Goal: Task Accomplishment & Management: Complete application form

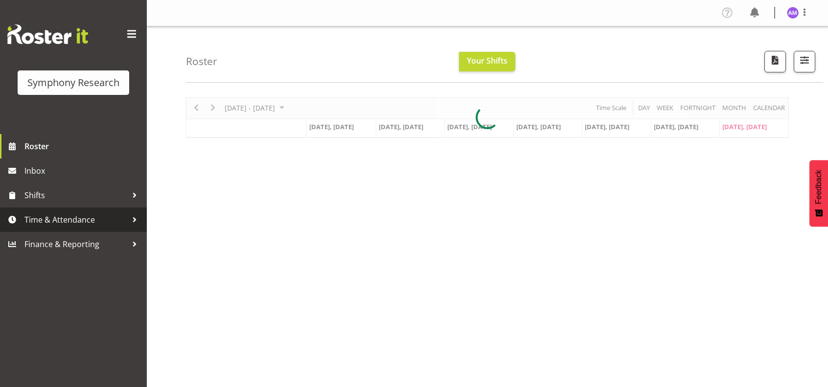
click at [76, 228] on link "Time & Attendance" at bounding box center [73, 219] width 147 height 24
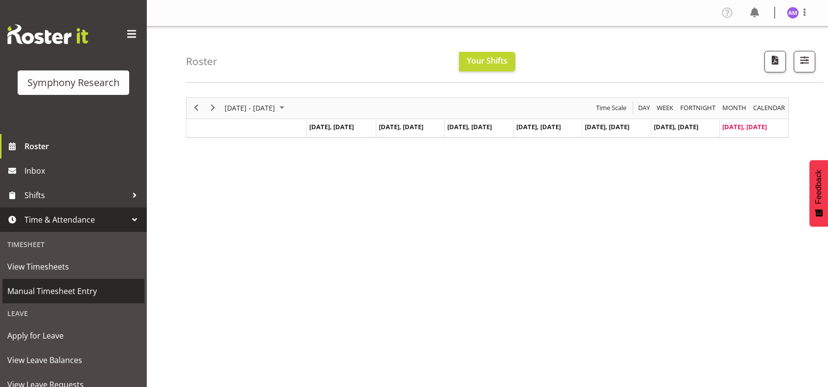
click at [91, 292] on span "Manual Timesheet Entry" at bounding box center [73, 291] width 132 height 15
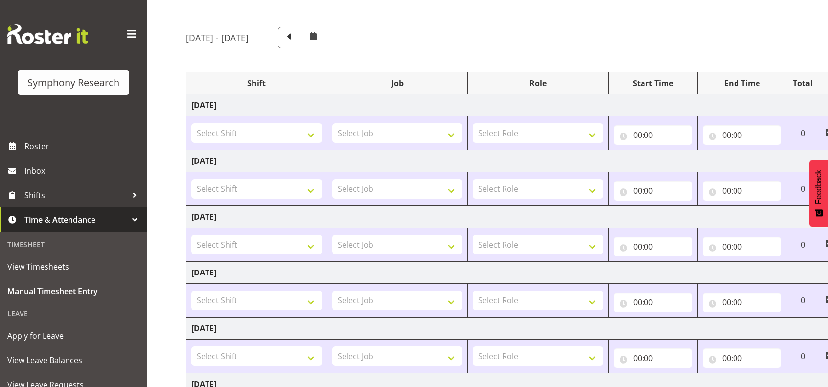
scroll to position [98, 0]
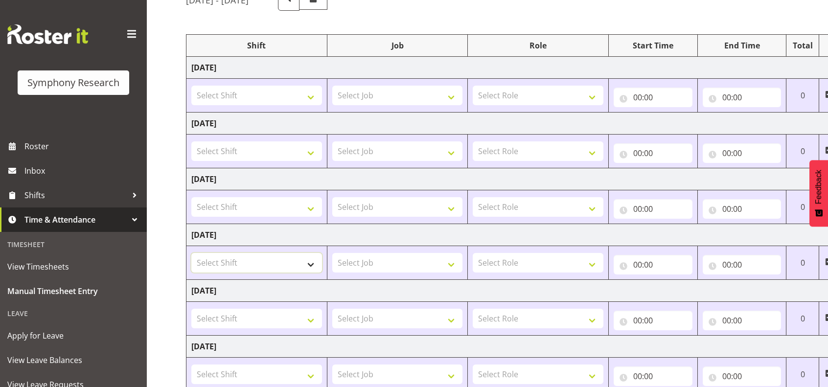
click at [275, 264] on select "Select Shift !!Project Briefing (Job to be assigned) !!Weekend Residential (Ros…" at bounding box center [256, 263] width 131 height 20
select select "2398"
click at [191, 253] on select "Select Shift !!Project Briefing (Job to be assigned) !!Weekend Residential (Ros…" at bounding box center [256, 263] width 131 height 20
click at [358, 263] on select "Select Job 550060 IF Admin 553492 World Poll Aus Wave 2 Main 2025 553493 World …" at bounding box center [397, 263] width 131 height 20
select select "10239"
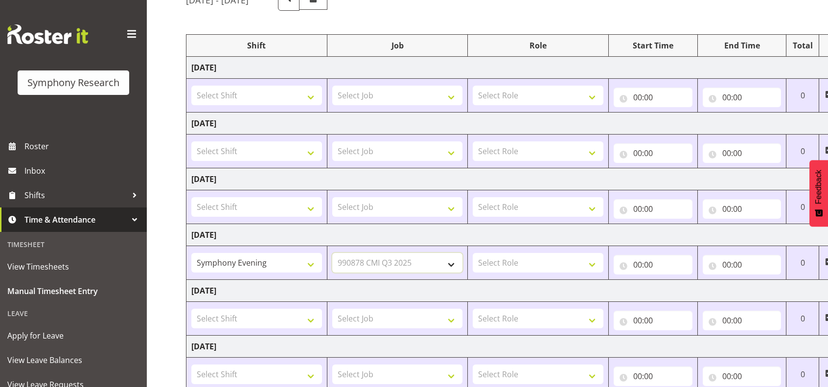
click at [332, 253] on select "Select Job 550060 IF Admin 553492 World Poll Aus Wave 2 Main 2025 553493 World …" at bounding box center [397, 263] width 131 height 20
drag, startPoint x: 510, startPoint y: 246, endPoint x: 506, endPoint y: 260, distance: 14.6
click at [510, 246] on td "Select Role Briefing Interviewing" at bounding box center [538, 263] width 141 height 34
click at [505, 263] on select "Select Role Briefing Interviewing" at bounding box center [538, 263] width 131 height 20
select select "297"
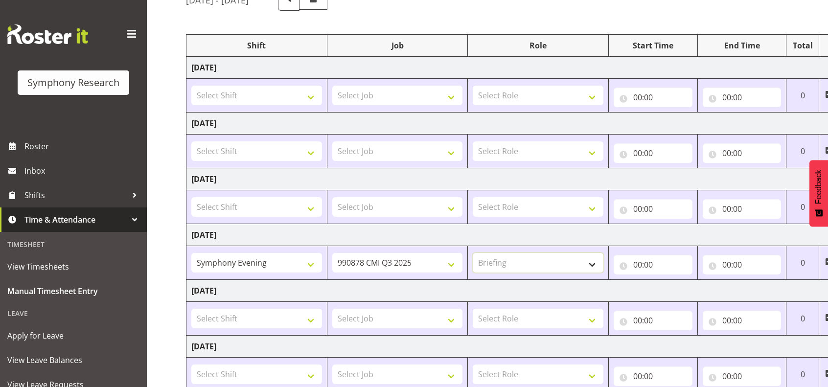
click at [473, 253] on select "Select Role Briefing Interviewing" at bounding box center [538, 263] width 131 height 20
click at [655, 255] on input "00:00" at bounding box center [653, 265] width 79 height 20
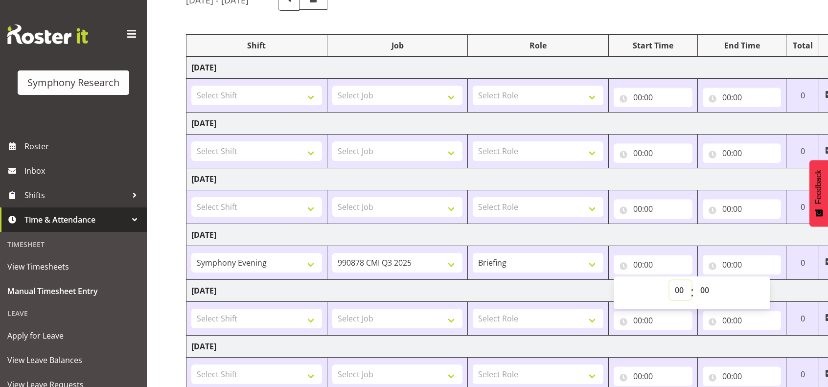
click at [679, 295] on select "00 01 02 03 04 05 06 07 08 09 10 11 12 13 14 15 16 17 18 19 20 21 22 23" at bounding box center [680, 290] width 22 height 20
select select "16"
click at [669, 280] on select "00 01 02 03 04 05 06 07 08 09 10 11 12 13 14 15 16 17 18 19 20 21 22 23" at bounding box center [680, 290] width 22 height 20
type input "16:00"
click at [706, 285] on select "00 01 02 03 04 05 06 07 08 09 10 11 12 13 14 15 16 17 18 19 20 21 22 23 24 25 2…" at bounding box center [706, 290] width 22 height 20
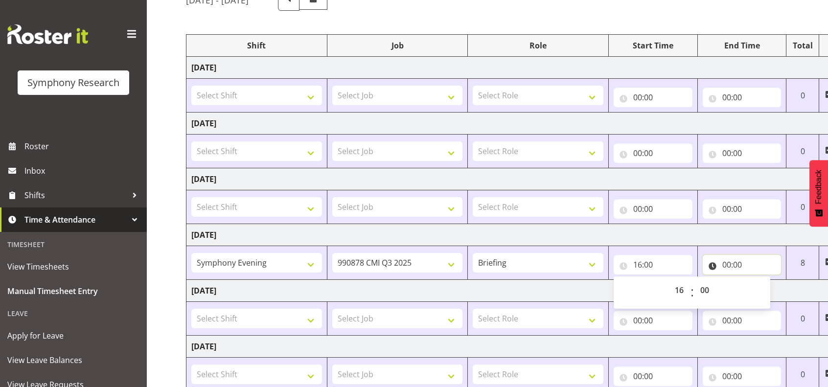
click at [755, 263] on input "00:00" at bounding box center [742, 265] width 79 height 20
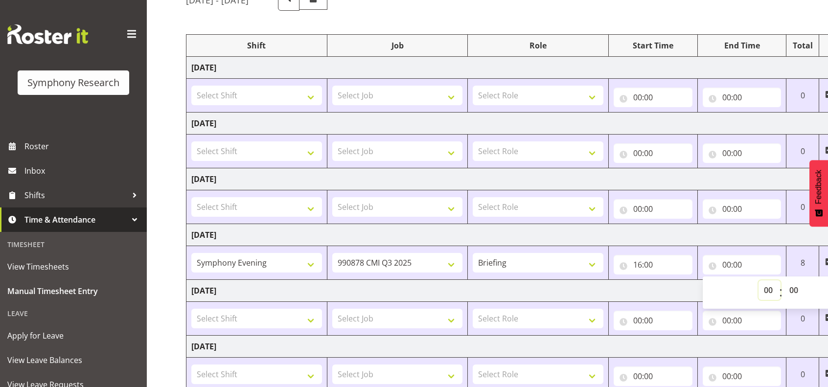
click at [765, 287] on select "00 01 02 03 04 05 06 07 08 09 10 11 12 13 14 15 16 17 18 19 20 21 22 23" at bounding box center [769, 290] width 22 height 20
select select "17"
click at [758, 280] on select "00 01 02 03 04 05 06 07 08 09 10 11 12 13 14 15 16 17 18 19 20 21 22 23" at bounding box center [769, 290] width 22 height 20
type input "17:00"
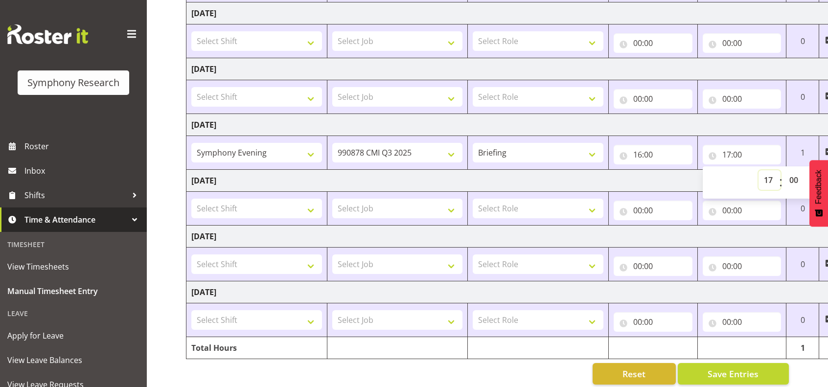
scroll to position [217, 0]
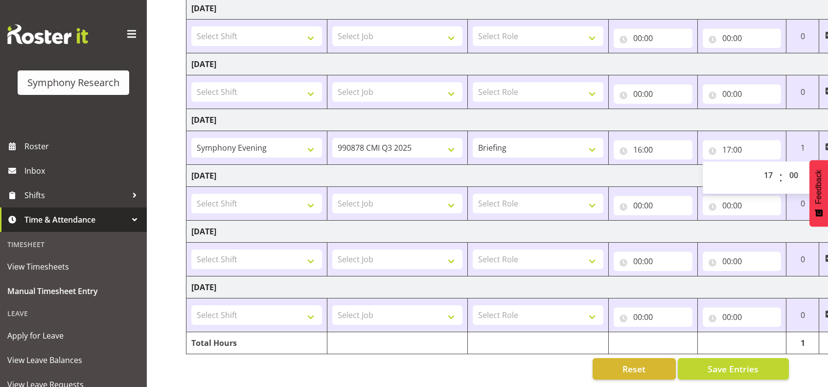
click at [825, 143] on span at bounding box center [829, 147] width 8 height 8
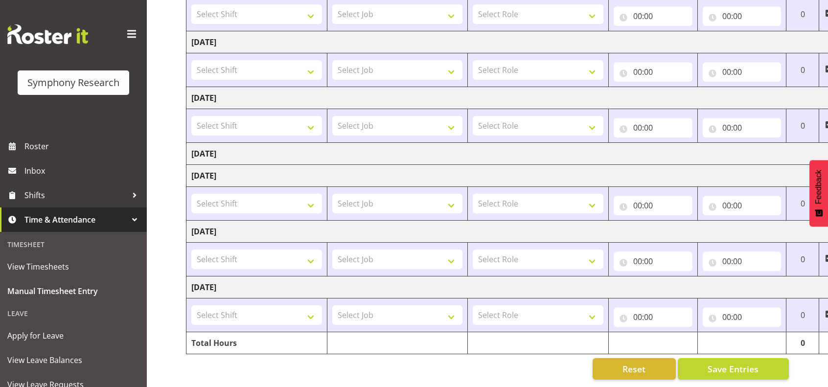
scroll to position [183, 0]
click at [399, 149] on td "[DATE]" at bounding box center [528, 154] width 685 height 22
click at [230, 147] on td "[DATE]" at bounding box center [528, 154] width 685 height 22
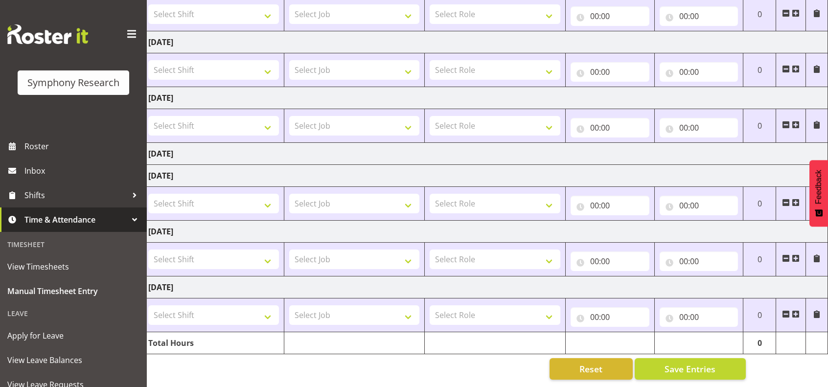
click at [775, 155] on td "[DATE]" at bounding box center [485, 154] width 685 height 22
click at [214, 146] on td "[DATE]" at bounding box center [485, 154] width 685 height 22
click at [588, 367] on span "Reset" at bounding box center [590, 369] width 23 height 13
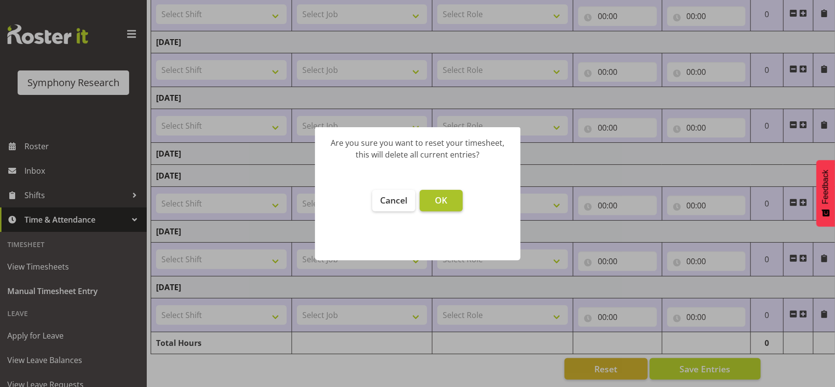
click at [431, 194] on button "OK" at bounding box center [441, 201] width 43 height 22
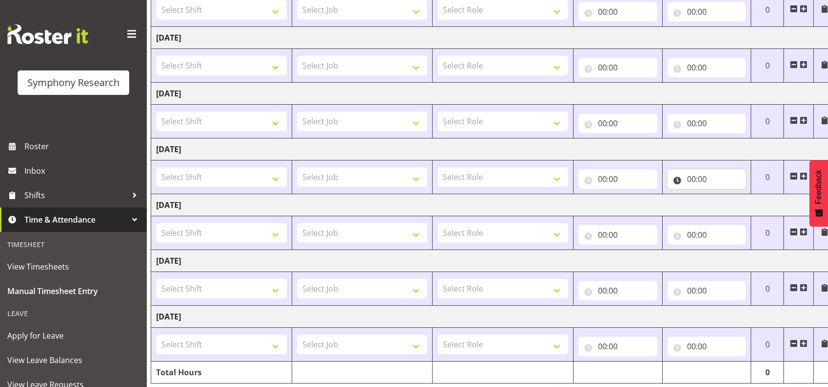
click at [704, 178] on input "00:00" at bounding box center [706, 179] width 79 height 20
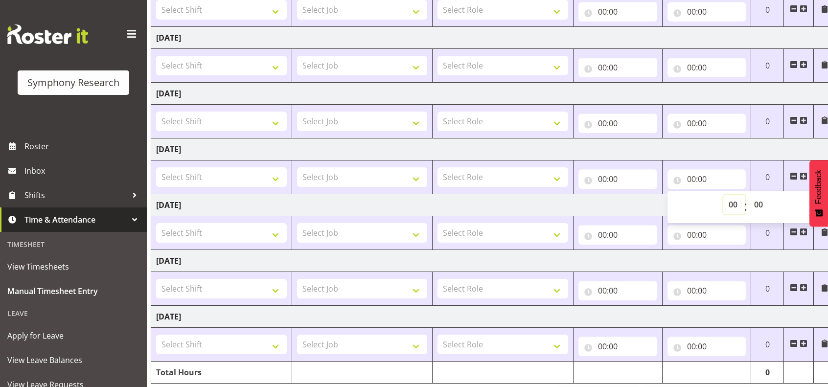
click at [731, 200] on select "00 01 02 03 04 05 06 07 08 09 10 11 12 13 14 15 16 17 18 19 20 21 22 23" at bounding box center [734, 205] width 22 height 20
select select "17"
click at [723, 195] on select "00 01 02 03 04 05 06 07 08 09 10 11 12 13 14 15 16 17 18 19 20 21 22 23" at bounding box center [734, 205] width 22 height 20
type input "17:00"
click at [639, 174] on input "00:00" at bounding box center [617, 179] width 79 height 20
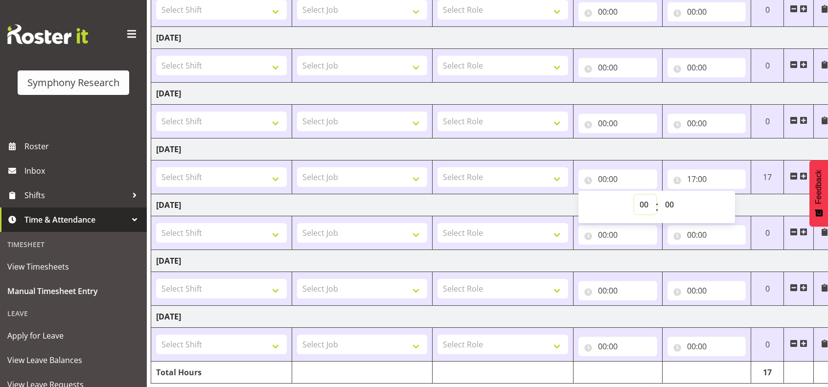
click at [644, 201] on select "00 01 02 03 04 05 06 07 08 09 10 11 12 13 14 15 16 17 18 19 20 21 22 23" at bounding box center [645, 205] width 22 height 20
select select "16"
click at [634, 195] on select "00 01 02 03 04 05 06 07 08 09 10 11 12 13 14 15 16 17 18 19 20 21 22 23" at bounding box center [645, 205] width 22 height 20
type input "16:00"
click at [501, 175] on select "Select Role Briefing Interviewing" at bounding box center [502, 177] width 131 height 20
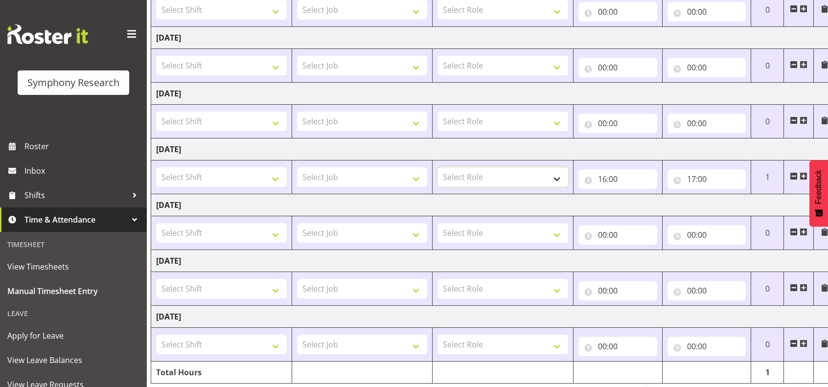
select select "297"
click at [437, 167] on select "Select Role Briefing Interviewing" at bounding box center [502, 177] width 131 height 20
click at [343, 170] on select "Select Job 550060 IF Admin 553492 World Poll Aus Wave 2 Main 2025 553493 World …" at bounding box center [362, 177] width 131 height 20
select select "10239"
click at [297, 167] on select "Select Job 550060 IF Admin 553492 World Poll Aus Wave 2 Main 2025 553493 World …" at bounding box center [362, 177] width 131 height 20
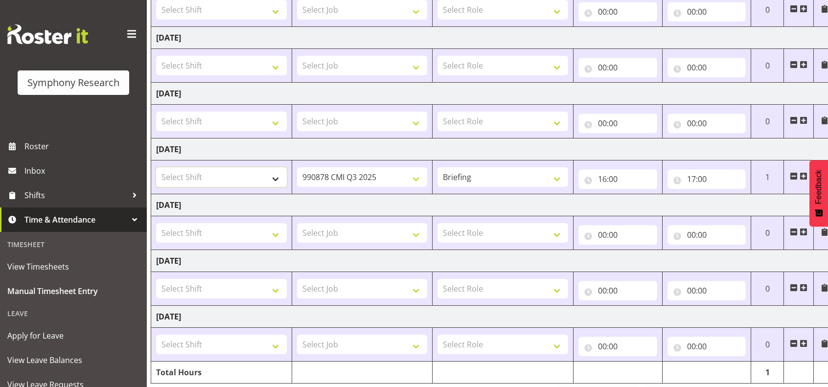
click at [225, 174] on select "Select Shift !!Project Briefing (Job to be assigned) !!Weekend Residential (Ros…" at bounding box center [221, 177] width 131 height 20
select select "2398"
click at [156, 167] on select "Select Shift !!Project Briefing (Job to be assigned) !!Weekend Residential (Ros…" at bounding box center [221, 177] width 131 height 20
click at [802, 178] on span at bounding box center [804, 176] width 8 height 8
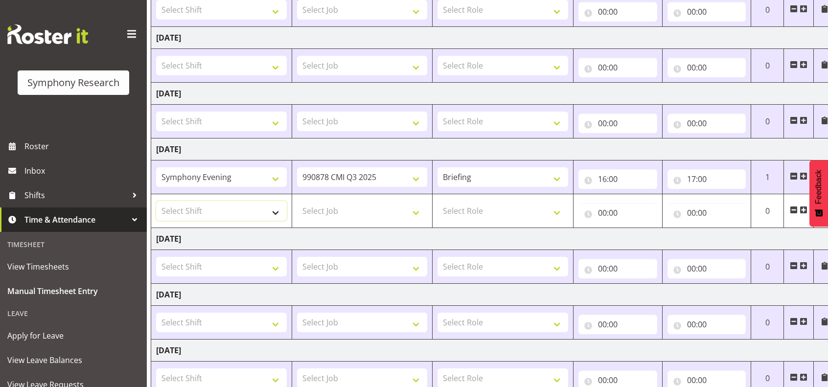
click at [216, 209] on select "Select Shift !!Project Briefing (Job to be assigned) !!Weekend Residential (Ros…" at bounding box center [221, 211] width 131 height 20
select select "2398"
click at [156, 201] on select "Select Shift !!Project Briefing (Job to be assigned) !!Weekend Residential (Ros…" at bounding box center [221, 211] width 131 height 20
click at [332, 207] on select "Select Job 550060 IF Admin 553492 World Poll Aus Wave 2 Main 2025 553493 World …" at bounding box center [362, 211] width 131 height 20
select select "10239"
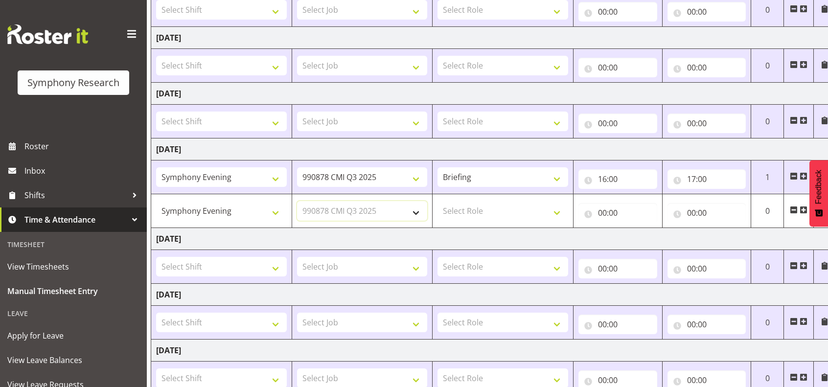
click at [297, 201] on select "Select Job 550060 IF Admin 553492 World Poll Aus Wave 2 Main 2025 553493 World …" at bounding box center [362, 211] width 131 height 20
click at [485, 215] on select "Select Role Briefing Interviewing" at bounding box center [502, 211] width 131 height 20
select select "47"
click at [437, 201] on select "Select Role Briefing Interviewing" at bounding box center [502, 211] width 131 height 20
click at [603, 211] on input "00:00" at bounding box center [617, 213] width 79 height 20
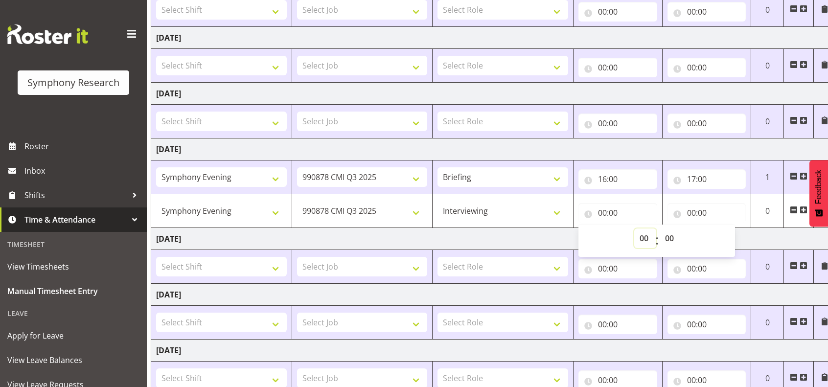
click at [644, 235] on select "00 01 02 03 04 05 06 07 08 09 10 11 12 13 14 15 16 17 18 19 20 21 22 23" at bounding box center [645, 239] width 22 height 20
select select "17"
type input "17:00"
click at [690, 209] on input "00:00" at bounding box center [706, 213] width 79 height 20
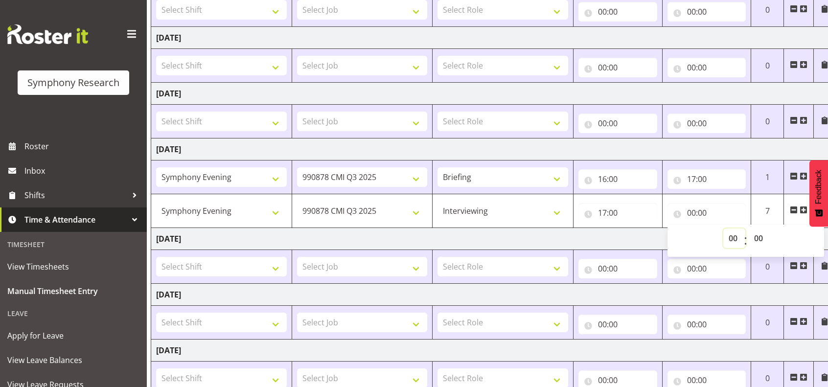
click at [732, 239] on select "00 01 02 03 04 05 06 07 08 09 10 11 12 13 14 15 16 17 18 19 20 21 22 23" at bounding box center [734, 239] width 22 height 20
select select "21"
click at [723, 229] on select "00 01 02 03 04 05 06 07 08 09 10 11 12 13 14 15 16 17 18 19 20 21 22 23" at bounding box center [734, 239] width 22 height 20
type input "21:00"
click at [479, 232] on td "[DATE]" at bounding box center [493, 239] width 685 height 22
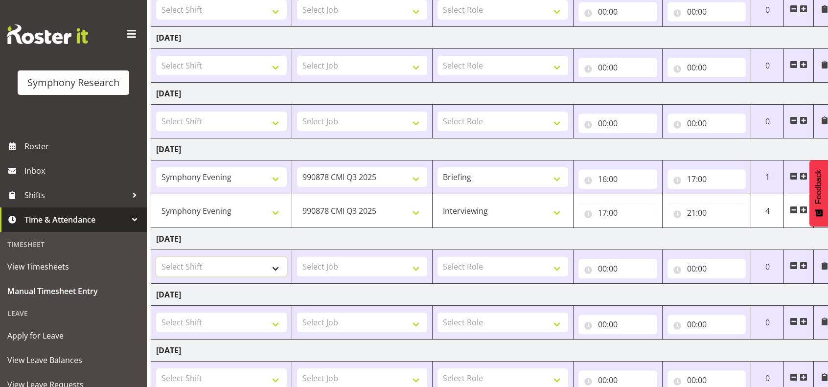
click at [210, 265] on select "Select Shift !!Project Briefing (Job to be assigned) !!Weekend Residential (Ros…" at bounding box center [221, 267] width 131 height 20
select select "2398"
click at [156, 257] on select "Select Shift !!Project Briefing (Job to be assigned) !!Weekend Residential (Ros…" at bounding box center [221, 267] width 131 height 20
click at [323, 269] on select "Select Job 550060 IF Admin 553492 World Poll Aus Wave 2 Main 2025 553493 World …" at bounding box center [362, 267] width 131 height 20
select select "10239"
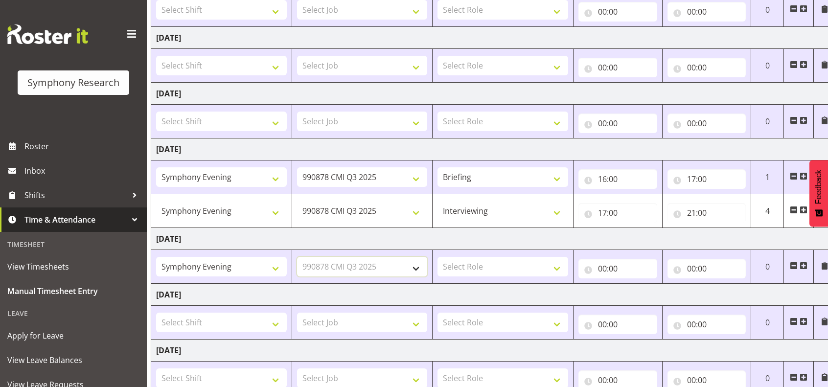
click at [297, 257] on select "Select Job 550060 IF Admin 553492 World Poll Aus Wave 2 Main 2025 553493 World …" at bounding box center [362, 267] width 131 height 20
click at [481, 258] on select "Select Role Briefing Interviewing" at bounding box center [502, 267] width 131 height 20
select select "47"
click at [437, 257] on select "Select Role Briefing Interviewing" at bounding box center [502, 267] width 131 height 20
click at [596, 272] on input "00:00" at bounding box center [617, 269] width 79 height 20
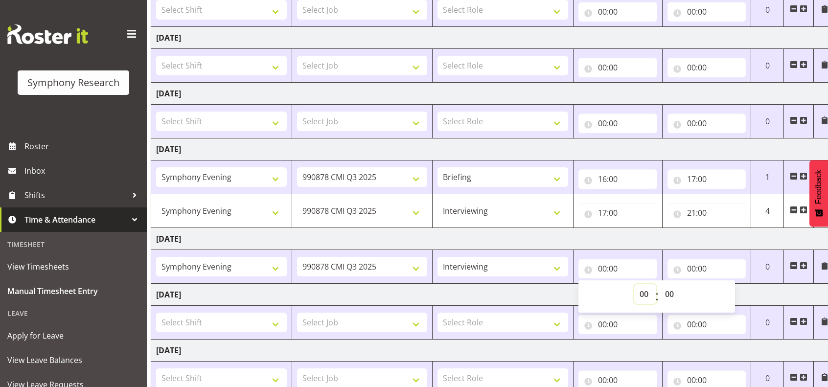
click at [637, 289] on select "00 01 02 03 04 05 06 07 08 09 10 11 12 13 14 15 16 17 18 19 20 21 22 23" at bounding box center [645, 294] width 22 height 20
select select "17"
click at [634, 284] on select "00 01 02 03 04 05 06 07 08 09 10 11 12 13 14 15 16 17 18 19 20 21 22 23" at bounding box center [645, 294] width 22 height 20
type input "17:00"
click at [685, 265] on input "00:00" at bounding box center [706, 269] width 79 height 20
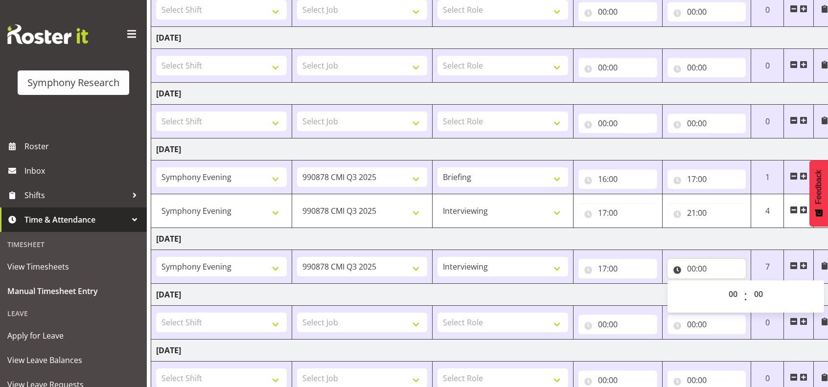
click at [690, 266] on input "00:00" at bounding box center [706, 269] width 79 height 20
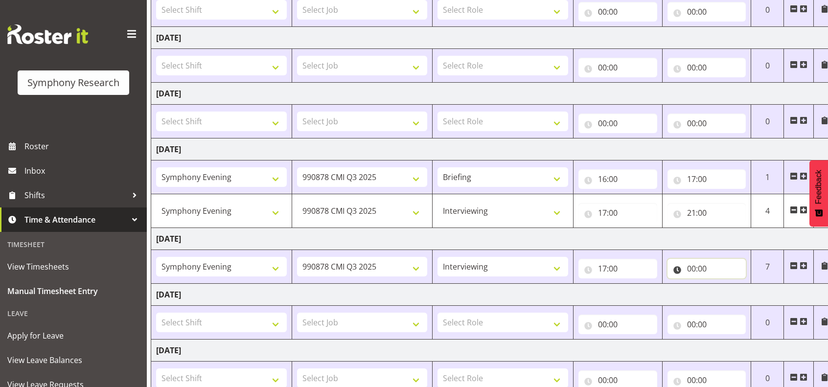
click at [694, 263] on input "00:00" at bounding box center [706, 269] width 79 height 20
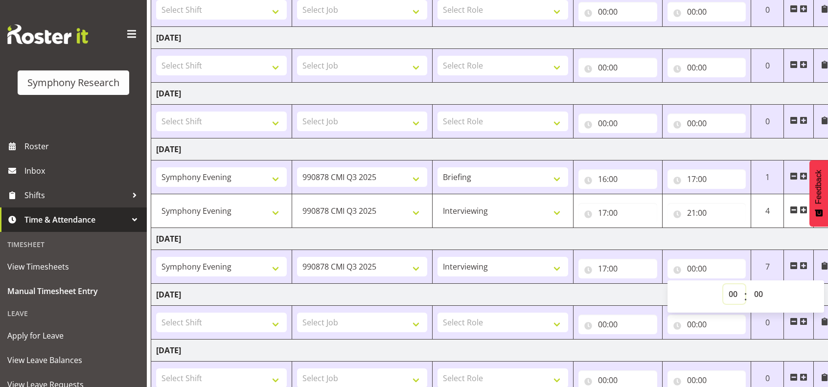
click at [731, 293] on select "00 01 02 03 04 05 06 07 08 09 10 11 12 13 14 15 16 17 18 19 20 21 22 23" at bounding box center [734, 294] width 22 height 20
select select "21"
click at [723, 284] on select "00 01 02 03 04 05 06 07 08 09 10 11 12 13 14 15 16 17 18 19 20 21 22 23" at bounding box center [734, 294] width 22 height 20
type input "21:00"
click at [752, 235] on td "[DATE]" at bounding box center [493, 239] width 685 height 22
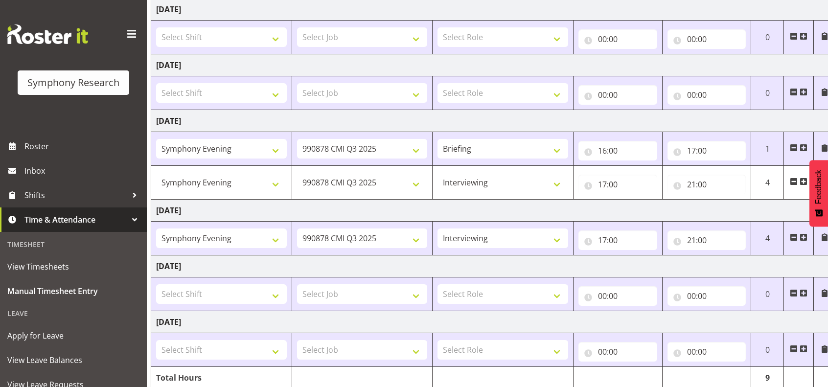
scroll to position [251, 0]
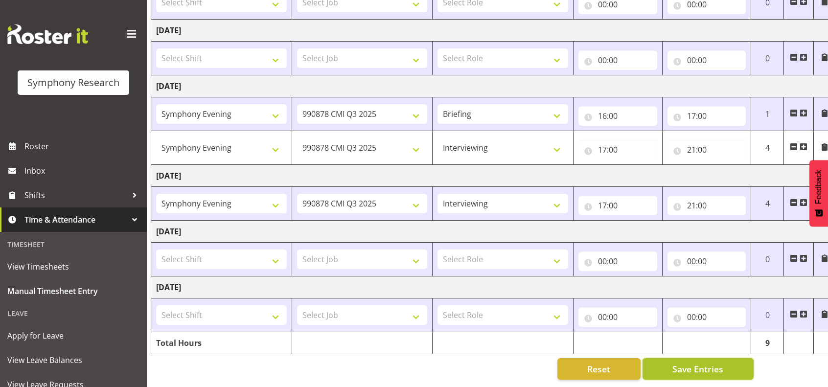
click at [674, 363] on span "Save Entries" at bounding box center [697, 369] width 51 height 13
select select "47"
type input "17:00"
type input "21:00"
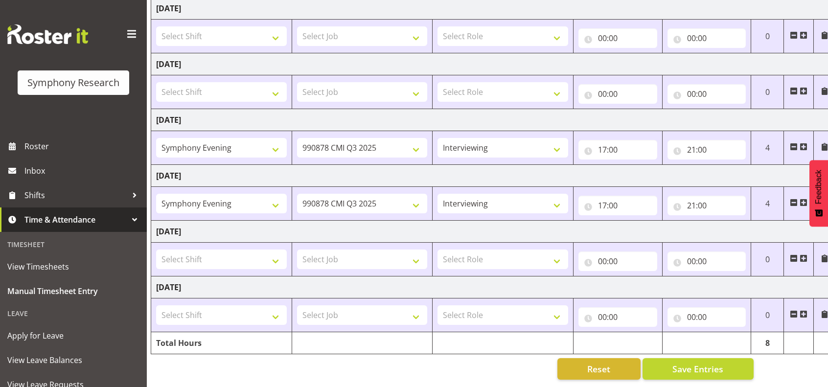
click at [802, 143] on span at bounding box center [804, 147] width 8 height 8
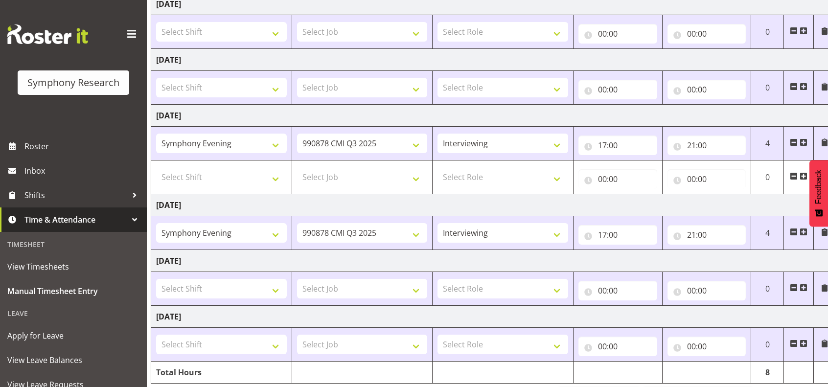
click at [742, 199] on td "[DATE]" at bounding box center [493, 205] width 685 height 22
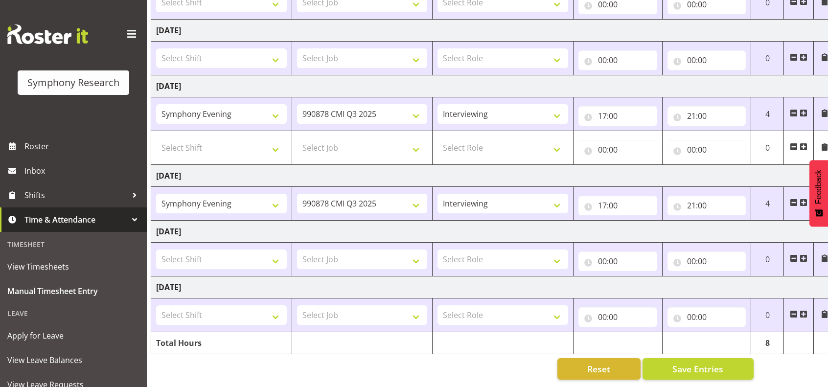
scroll to position [0, 43]
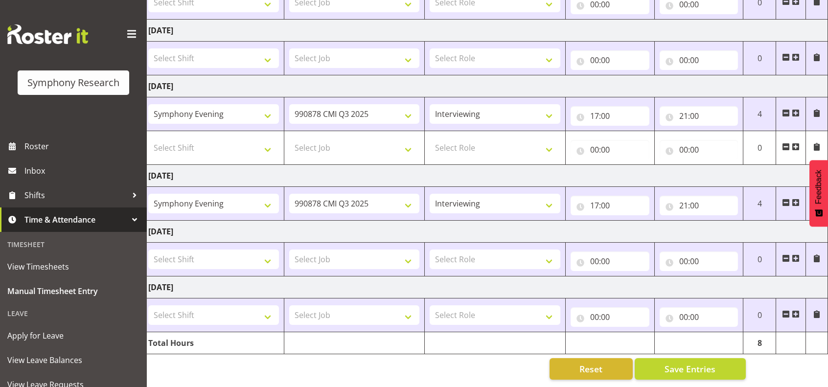
drag, startPoint x: 815, startPoint y: 206, endPoint x: 828, endPoint y: 286, distance: 81.7
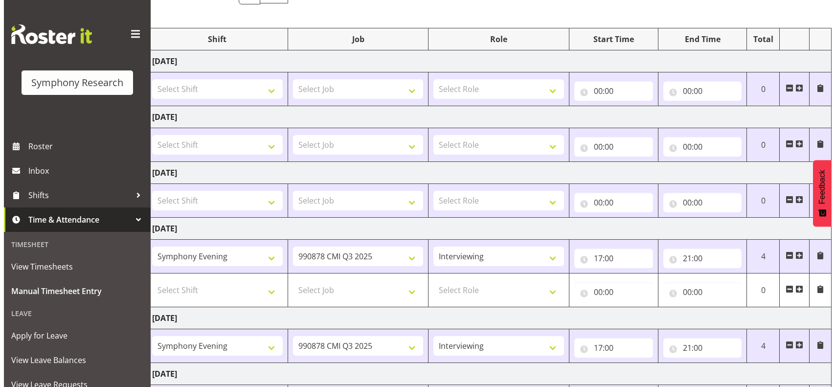
scroll to position [104, 0]
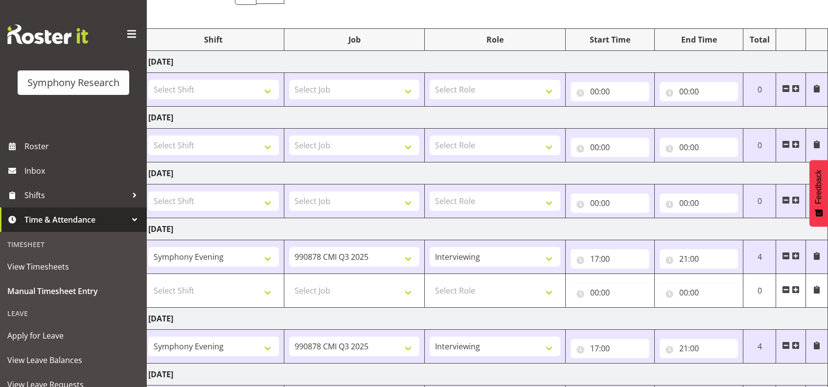
click at [815, 342] on span at bounding box center [817, 346] width 8 height 8
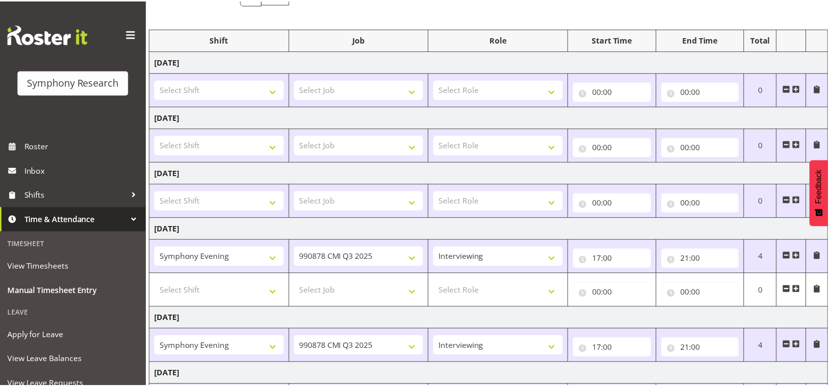
scroll to position [0, 35]
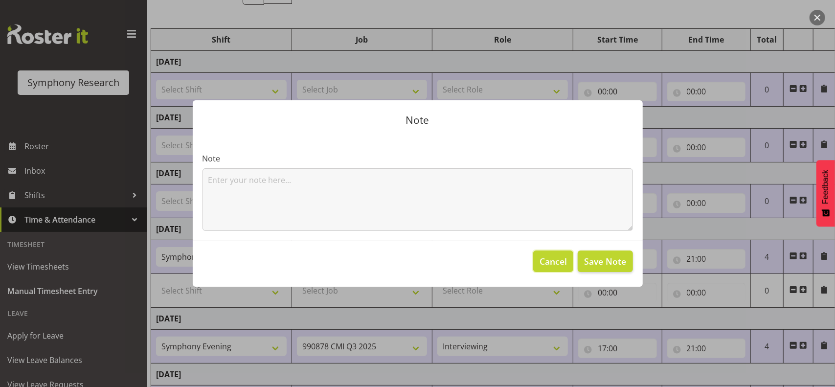
click at [539, 253] on button "Cancel" at bounding box center [553, 262] width 40 height 22
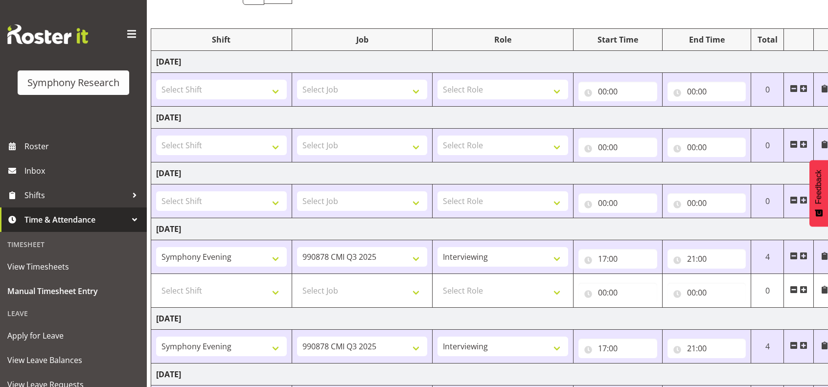
scroll to position [251, 0]
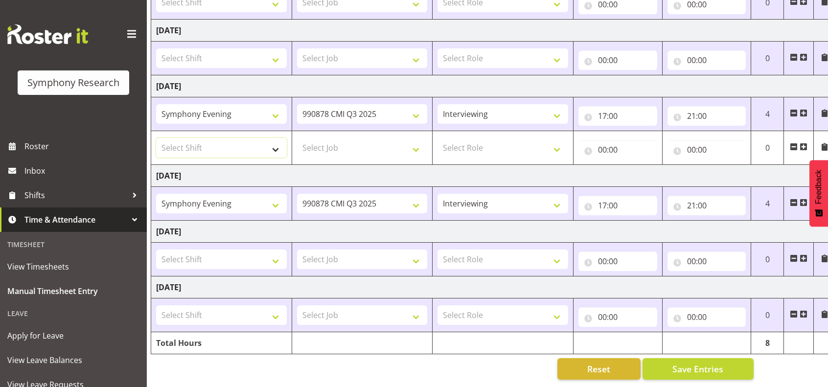
click at [207, 148] on select "Select Shift !!Project Briefing (Job to be assigned) !!Weekend Residential (Ros…" at bounding box center [221, 148] width 131 height 20
select select "2398"
click at [156, 138] on select "Select Shift !!Project Briefing (Job to be assigned) !!Weekend Residential (Ros…" at bounding box center [221, 148] width 131 height 20
click at [372, 138] on select "Select Job 550060 IF Admin 553492 World Poll Aus Wave 2 Main 2025 553493 World …" at bounding box center [362, 148] width 131 height 20
select select "10239"
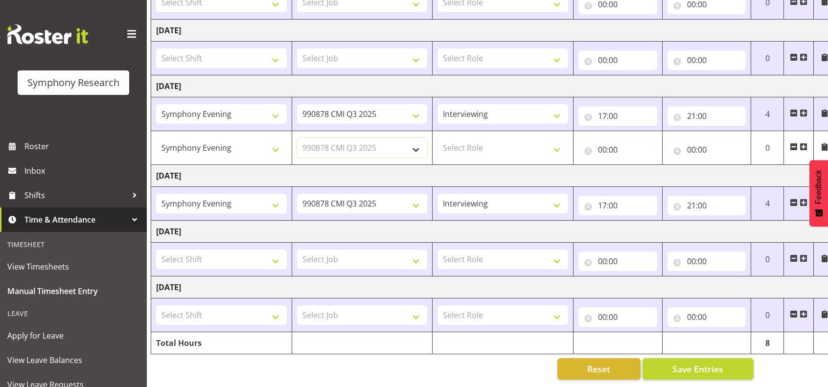
click at [297, 138] on select "Select Job 550060 IF Admin 553492 World Poll Aus Wave 2 Main 2025 553493 World …" at bounding box center [362, 148] width 131 height 20
click at [481, 148] on select "Select Role Briefing Interviewing" at bounding box center [502, 148] width 131 height 20
select select "297"
click at [437, 138] on select "Select Role Briefing Interviewing" at bounding box center [502, 148] width 131 height 20
click at [600, 145] on input "00:00" at bounding box center [617, 150] width 79 height 20
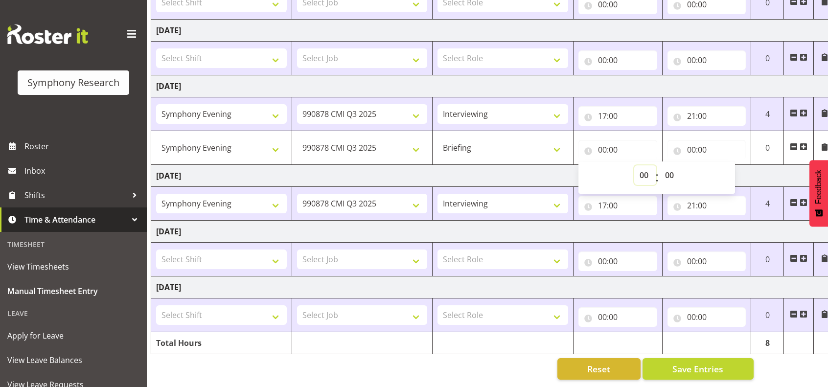
click at [645, 168] on select "00 01 02 03 04 05 06 07 08 09 10 11 12 13 14 15 16 17 18 19 20 21 22 23" at bounding box center [645, 175] width 22 height 20
select select "15"
click at [634, 165] on select "00 01 02 03 04 05 06 07 08 09 10 11 12 13 14 15 16 17 18 19 20 21 22 23" at bounding box center [645, 175] width 22 height 20
type input "15:00"
click at [649, 75] on td "[DATE]" at bounding box center [493, 86] width 685 height 22
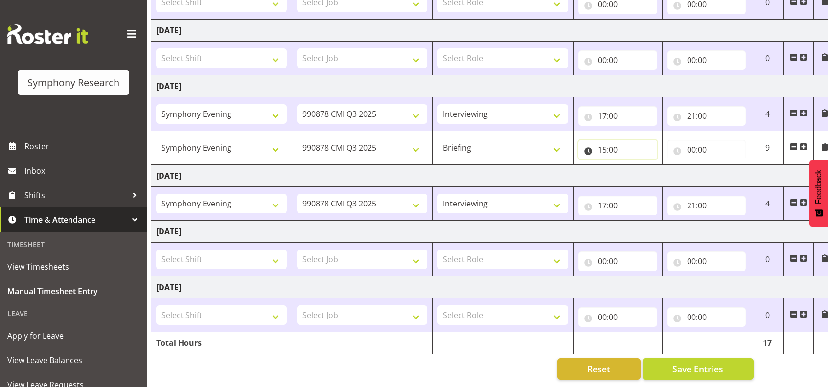
click at [605, 144] on input "15:00" at bounding box center [617, 150] width 79 height 20
click at [643, 171] on select "00 01 02 03 04 05 06 07 08 09 10 11 12 13 14 15 16 17 18 19 20 21 22 23" at bounding box center [645, 175] width 22 height 20
select select "16"
click at [634, 165] on select "00 01 02 03 04 05 06 07 08 09 10 11 12 13 14 15 16 17 18 19 20 21 22 23" at bounding box center [645, 175] width 22 height 20
type input "16:00"
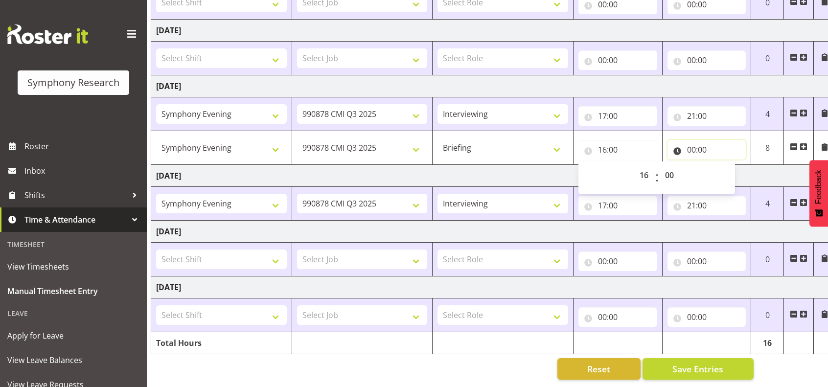
click at [688, 144] on input "00:00" at bounding box center [706, 150] width 79 height 20
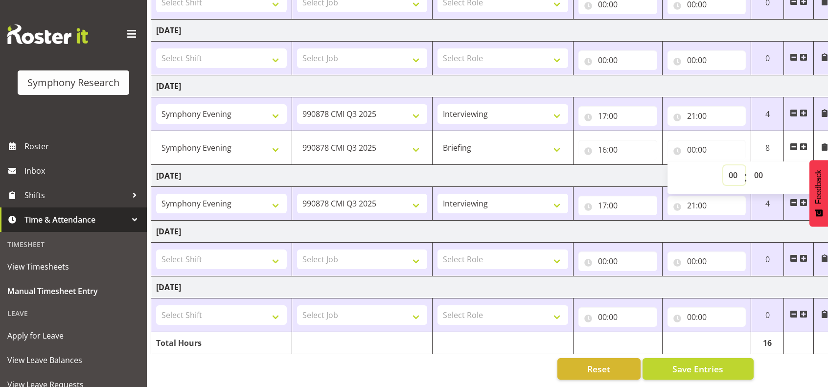
click at [729, 170] on select "00 01 02 03 04 05 06 07 08 09 10 11 12 13 14 15 16 17 18 19 20 21 22 23" at bounding box center [734, 175] width 22 height 20
select select "17"
click at [723, 165] on select "00 01 02 03 04 05 06 07 08 09 10 11 12 13 14 15 16 17 18 19 20 21 22 23" at bounding box center [734, 175] width 22 height 20
type input "17:00"
click at [625, 170] on td "[DATE]" at bounding box center [493, 176] width 685 height 22
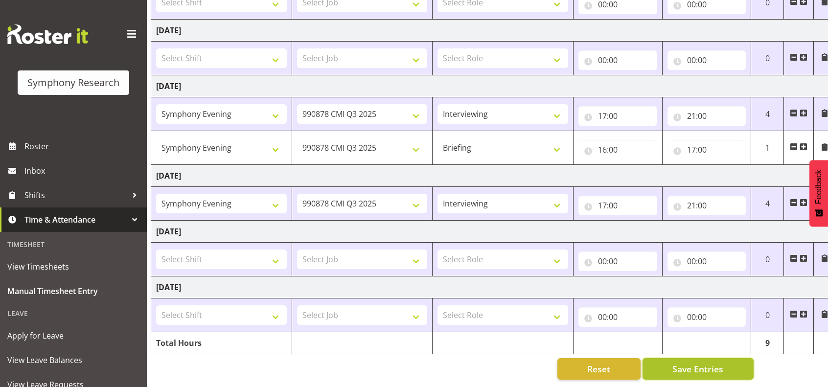
click at [685, 363] on span "Save Entries" at bounding box center [697, 369] width 51 height 13
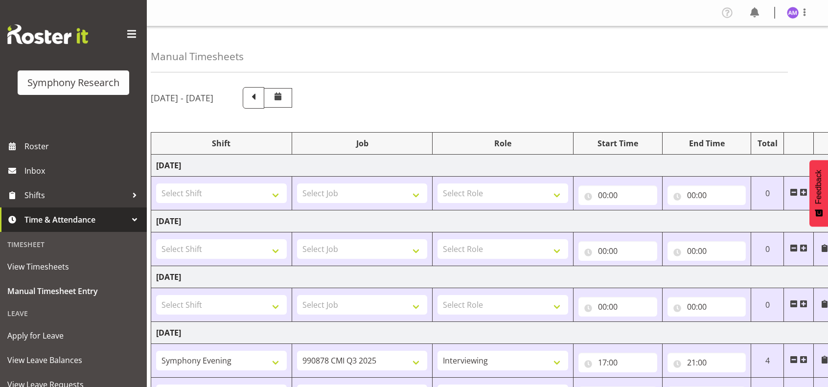
scroll to position [245, 0]
